Goal: Transaction & Acquisition: Purchase product/service

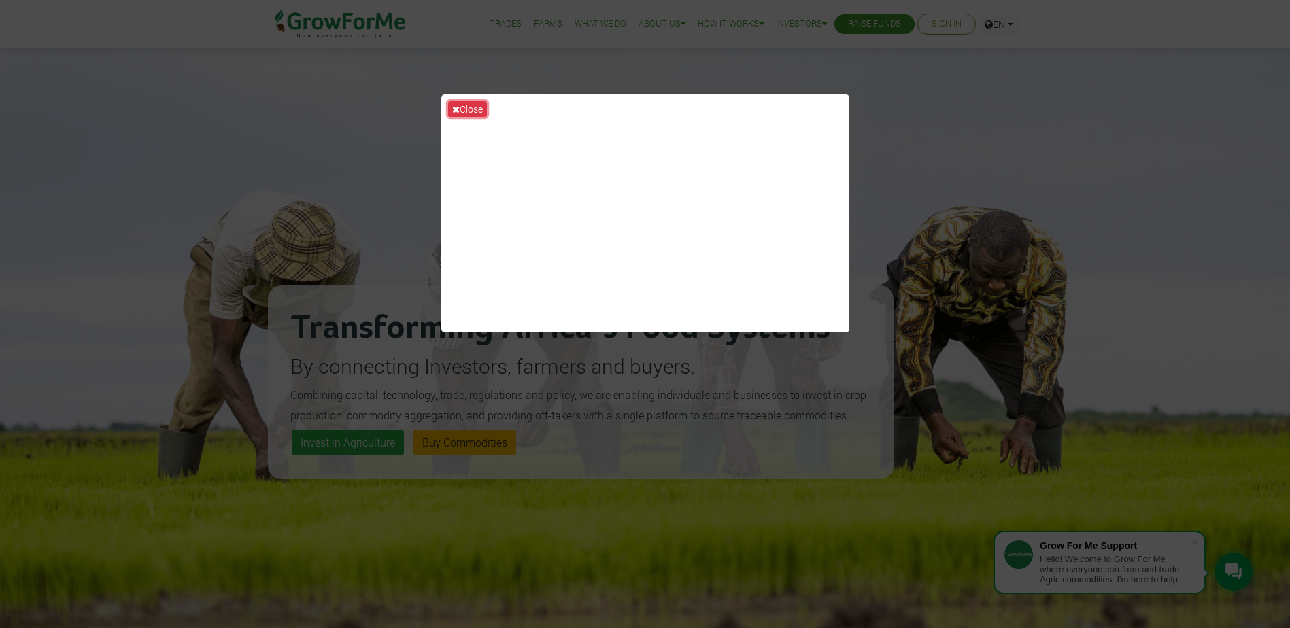
click at [474, 109] on button "Close" at bounding box center [467, 109] width 39 height 16
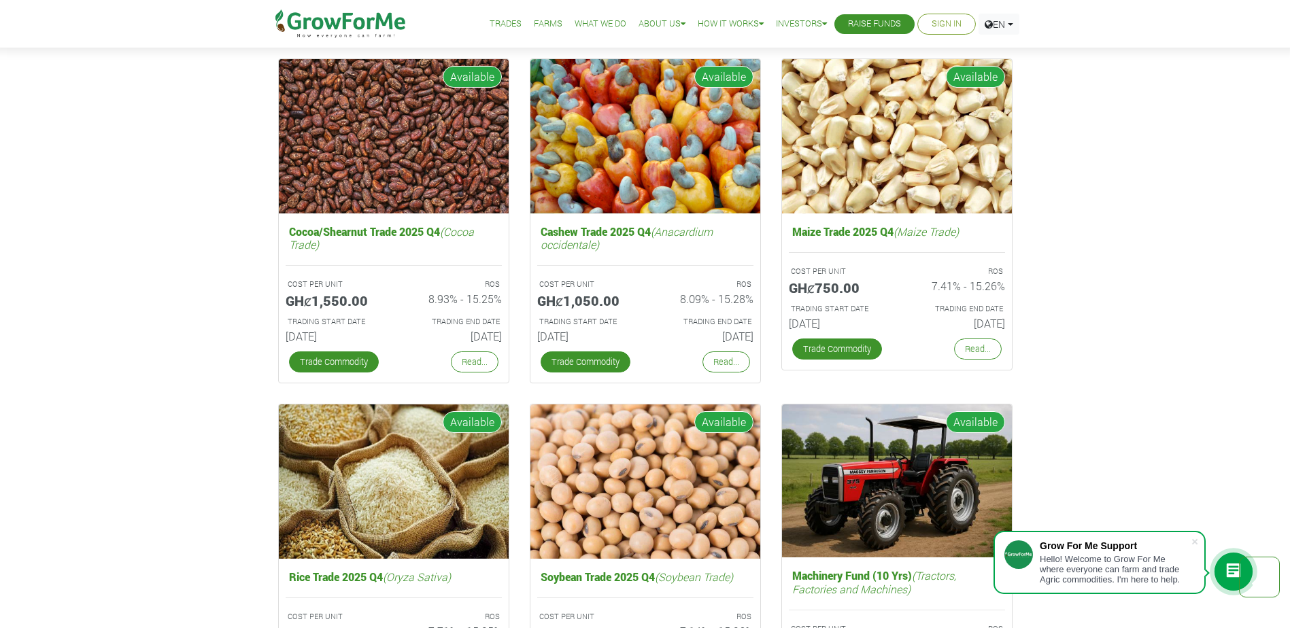
scroll to position [2039, 0]
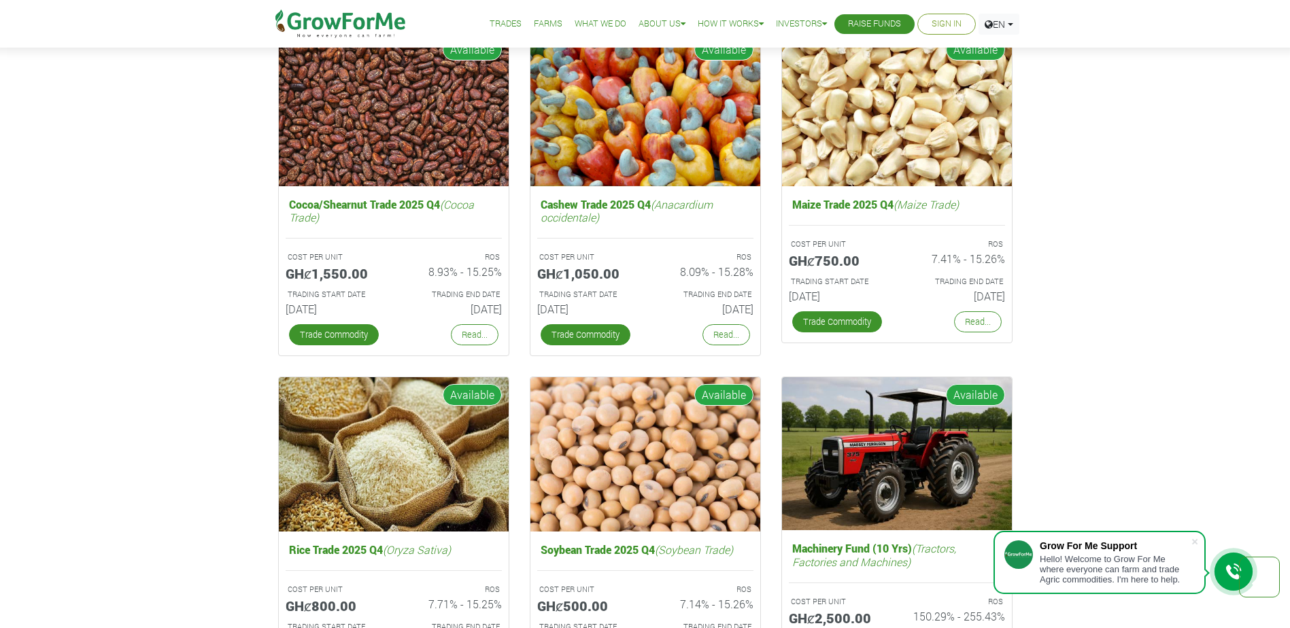
click at [620, 342] on link "Trade Commodity" at bounding box center [585, 334] width 90 height 21
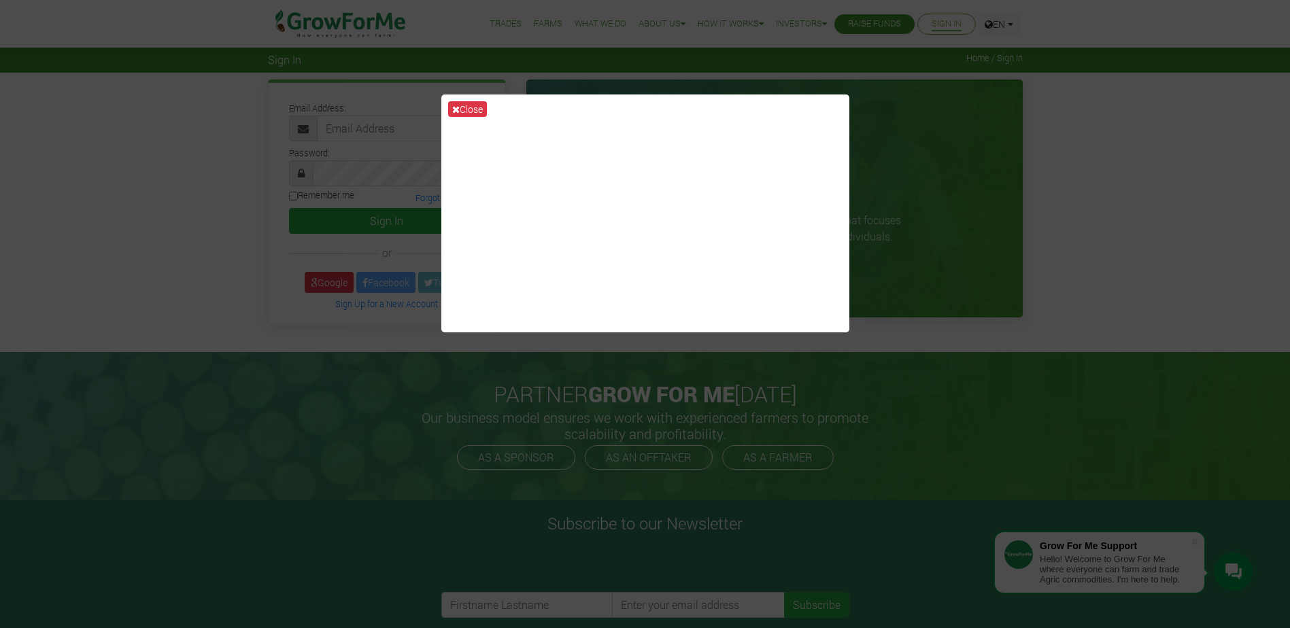
click at [1094, 266] on div "Close" at bounding box center [645, 314] width 1290 height 628
click at [459, 111] on icon at bounding box center [455, 110] width 7 height 10
